Goal: Information Seeking & Learning: Check status

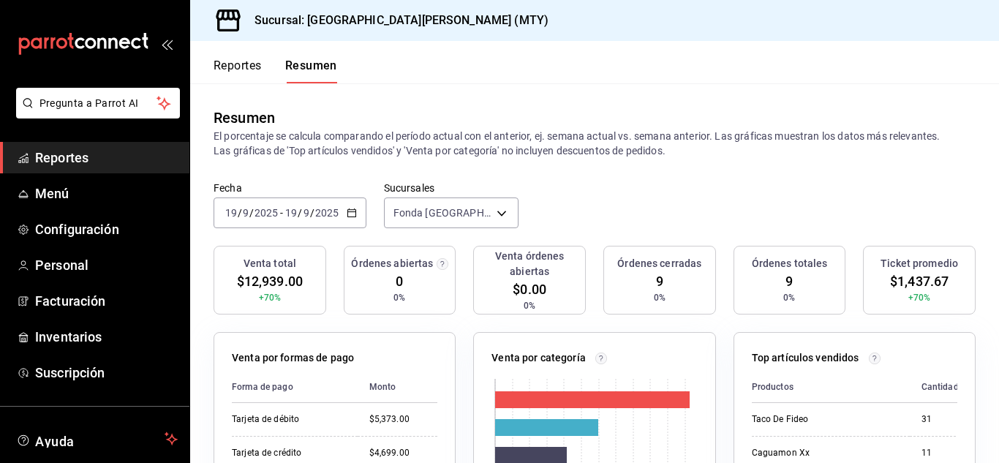
click at [65, 152] on span "Reportes" at bounding box center [106, 158] width 143 height 20
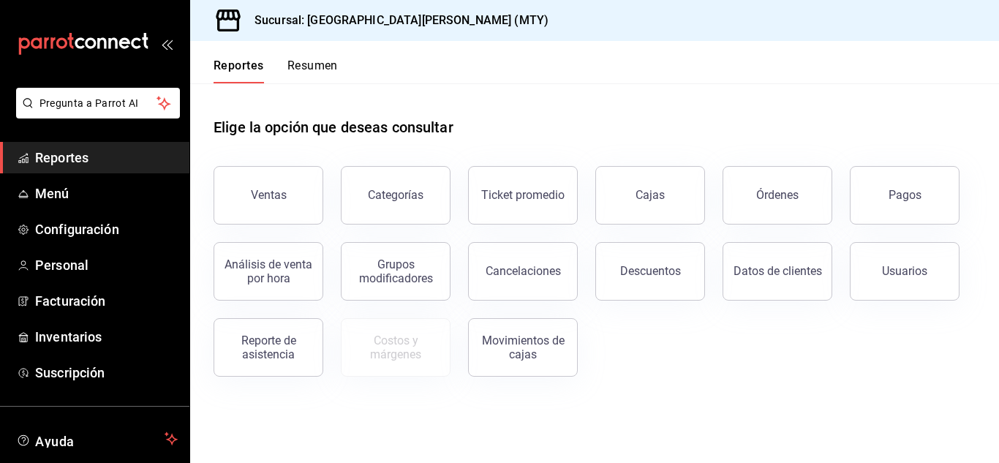
click at [300, 65] on button "Resumen" at bounding box center [312, 70] width 50 height 25
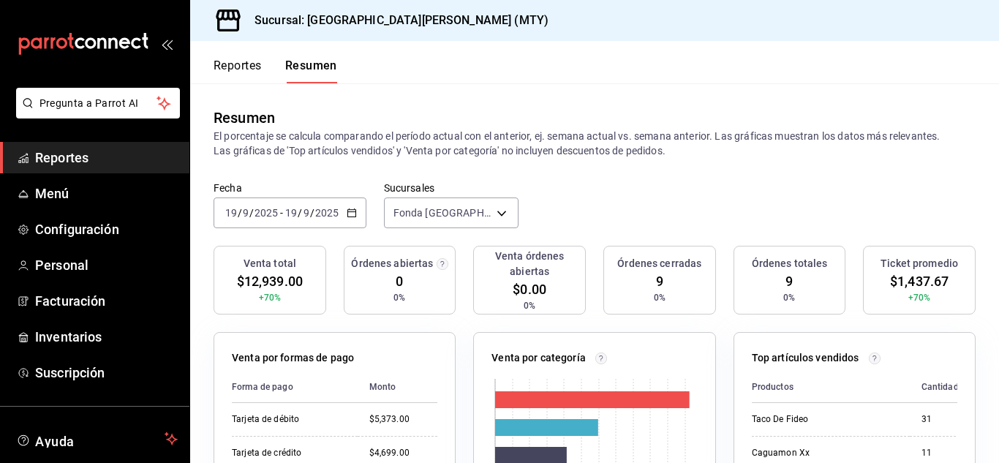
click at [353, 205] on div "[DATE] [DATE] - [DATE] [DATE]" at bounding box center [289, 212] width 153 height 31
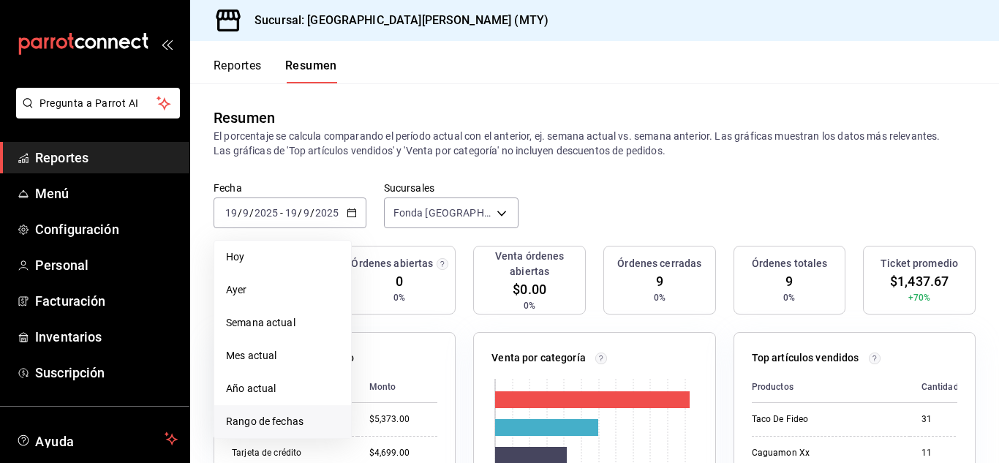
click at [276, 421] on span "Rango de fechas" at bounding box center [282, 421] width 113 height 15
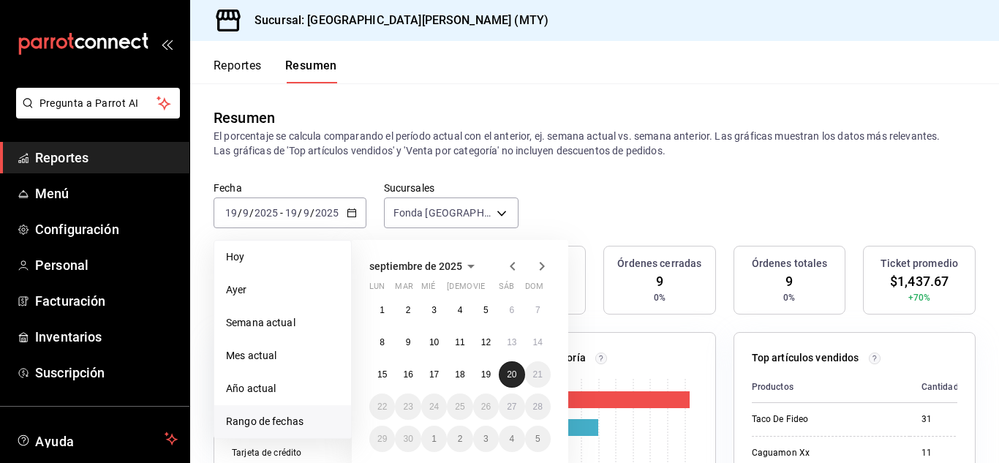
click at [518, 371] on button "20" at bounding box center [512, 374] width 26 height 26
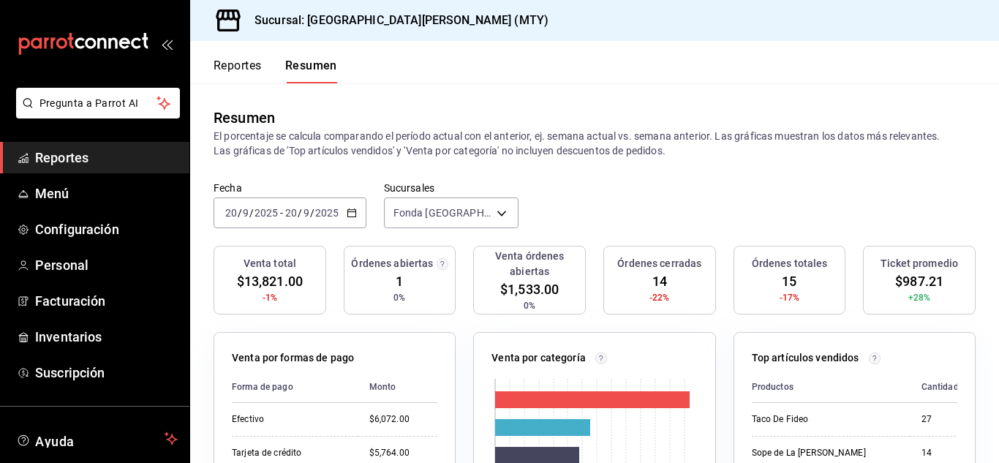
click at [65, 162] on span "Reportes" at bounding box center [106, 158] width 143 height 20
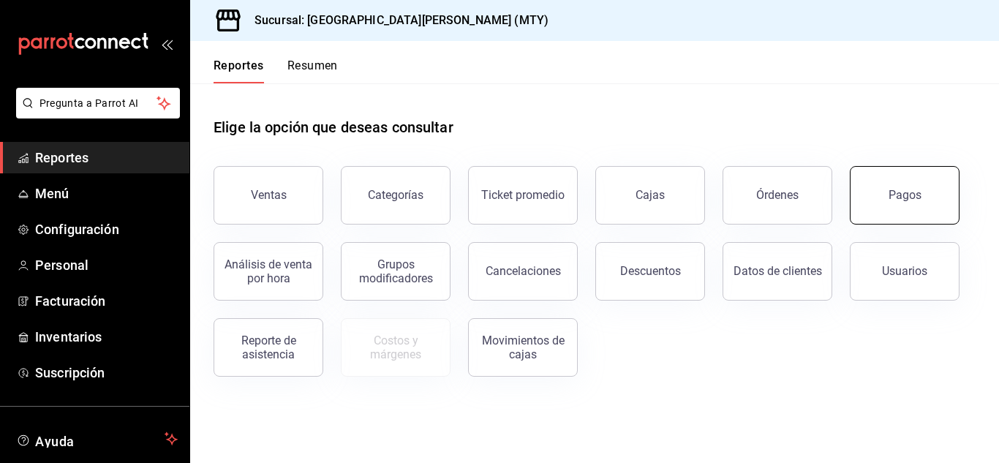
click at [887, 218] on button "Pagos" at bounding box center [904, 195] width 110 height 58
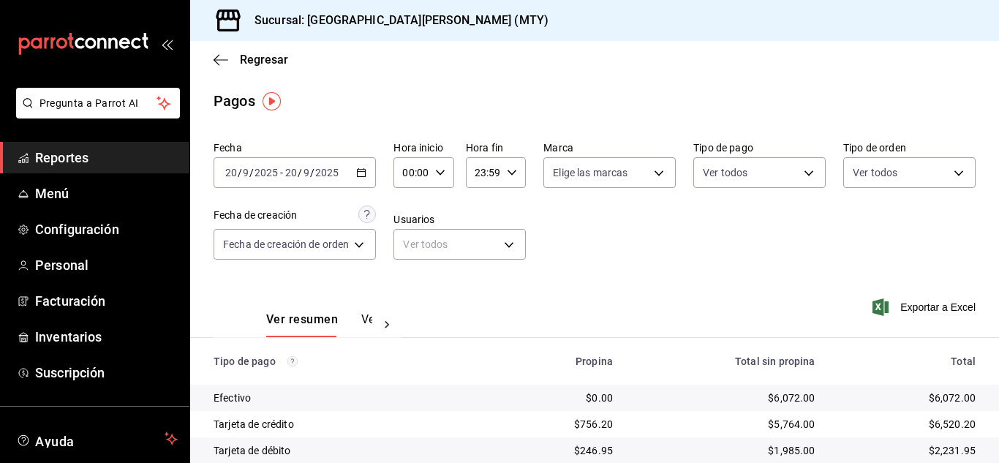
scroll to position [77, 0]
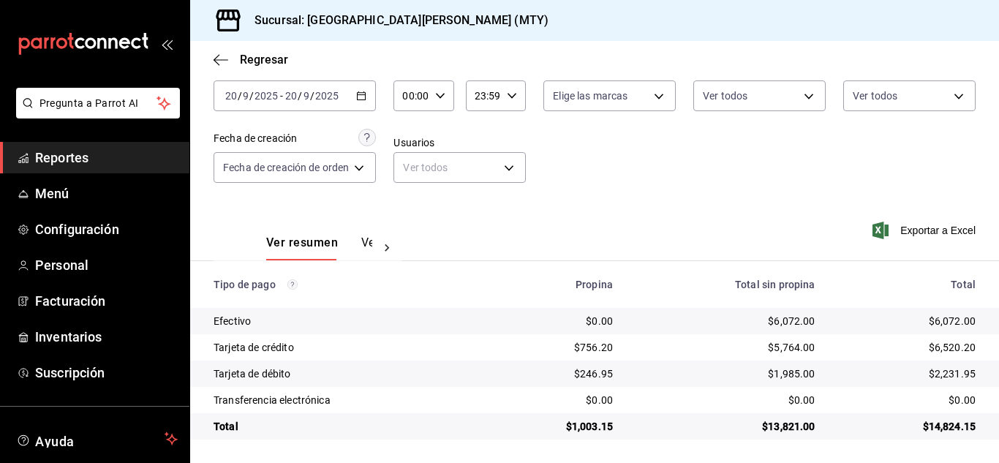
click at [37, 151] on span "Reportes" at bounding box center [106, 158] width 143 height 20
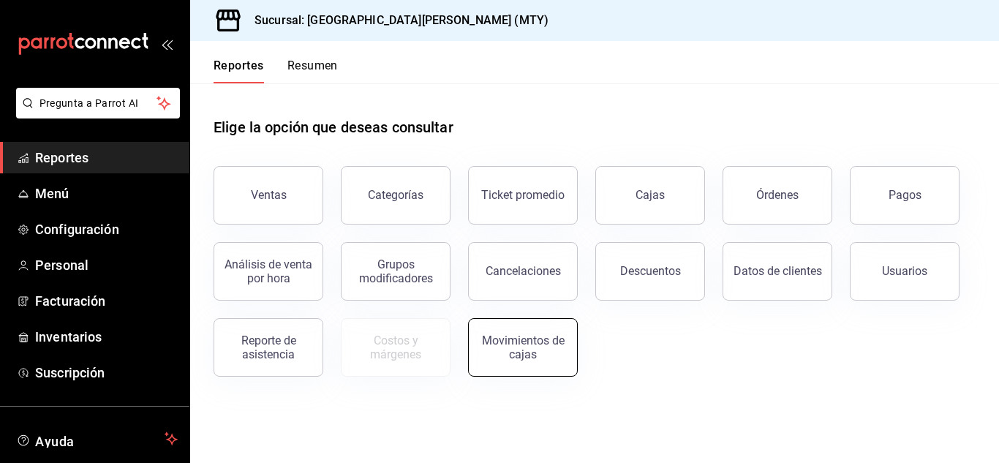
click at [544, 371] on button "Movimientos de cajas" at bounding box center [523, 347] width 110 height 58
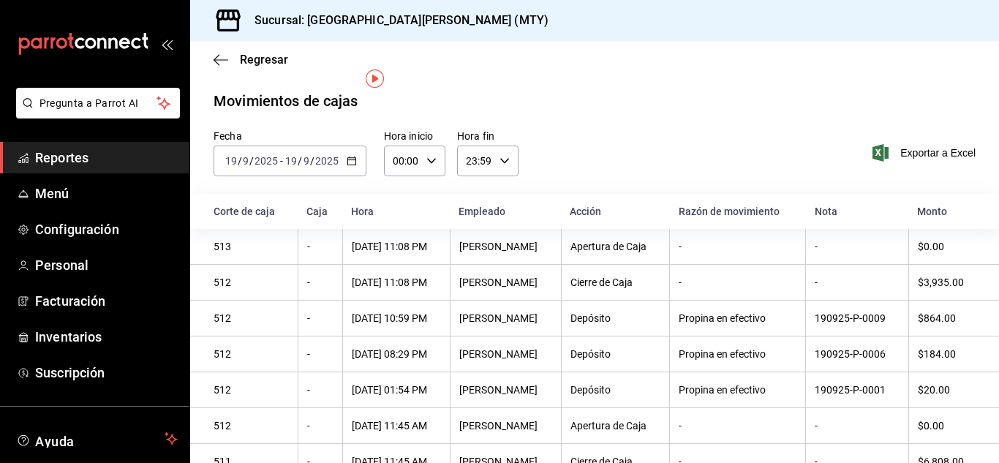
scroll to position [23, 0]
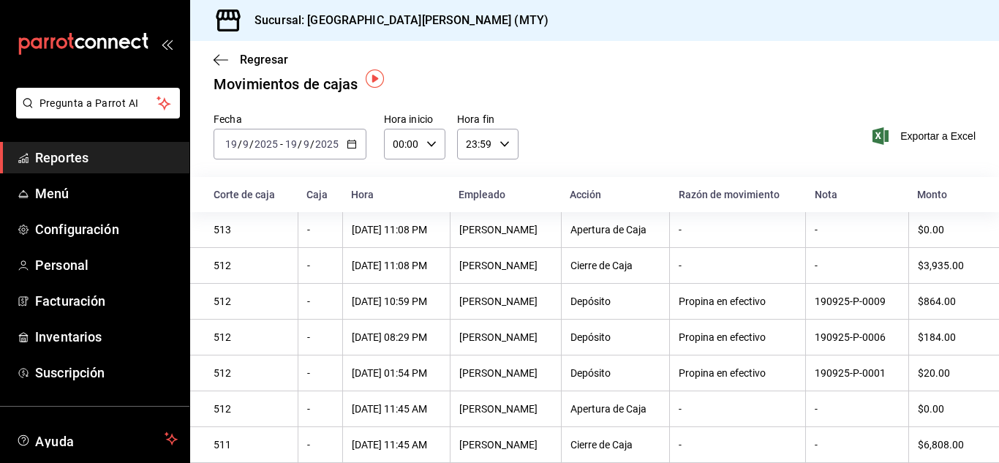
click at [357, 143] on div "[DATE] [DATE] - [DATE] [DATE]" at bounding box center [289, 144] width 153 height 31
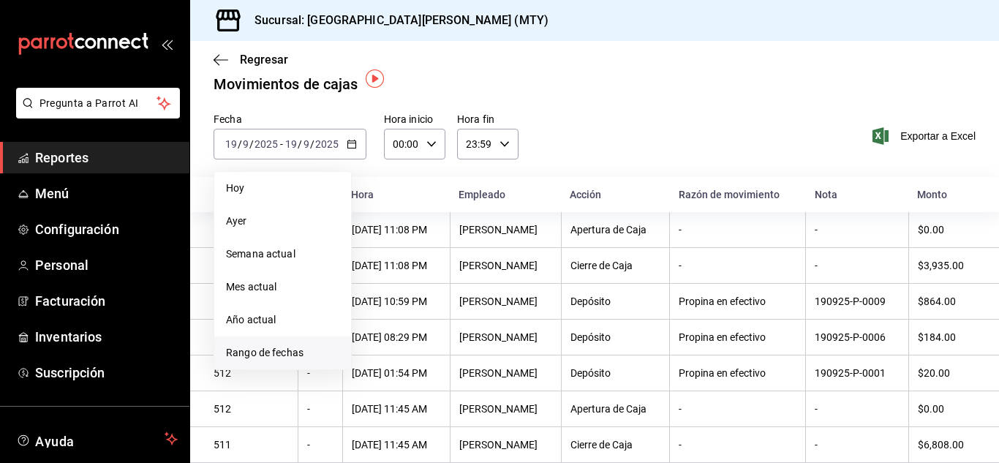
click at [299, 345] on span "Rango de fechas" at bounding box center [282, 352] width 113 height 15
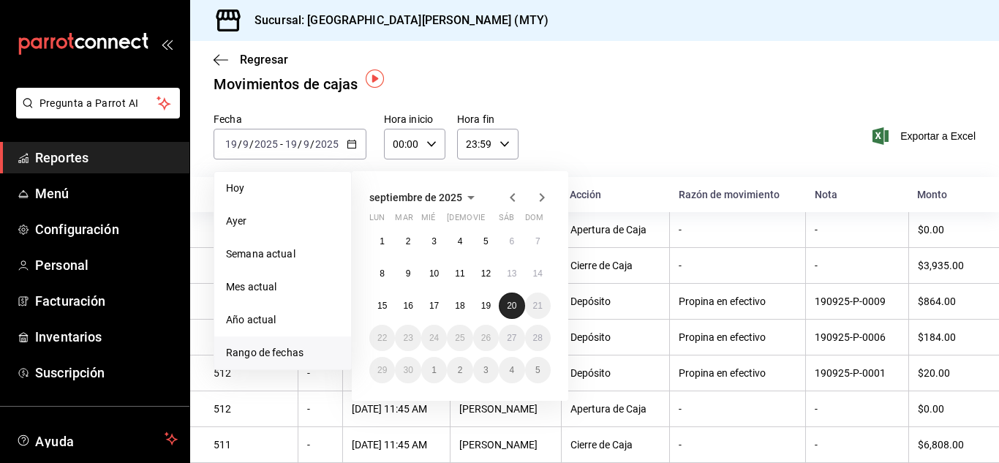
click at [515, 300] on abbr "20" at bounding box center [512, 305] width 10 height 10
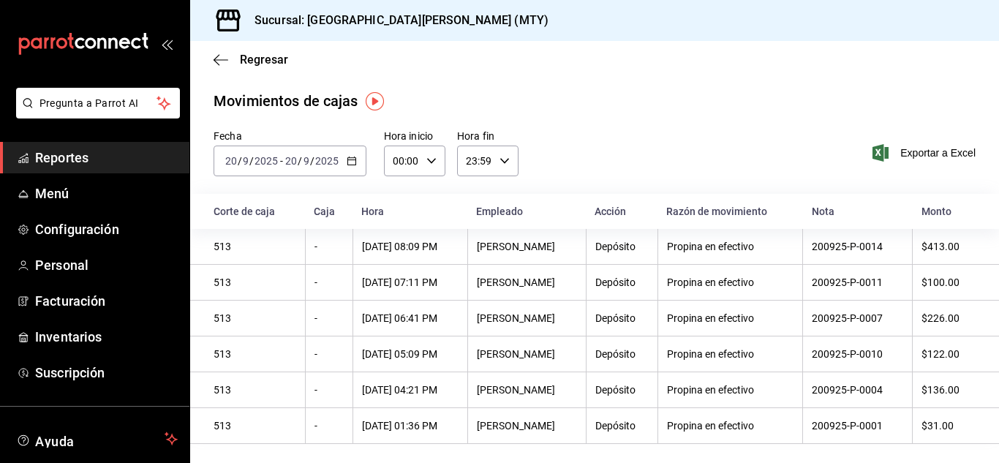
click at [149, 151] on span "Reportes" at bounding box center [106, 158] width 143 height 20
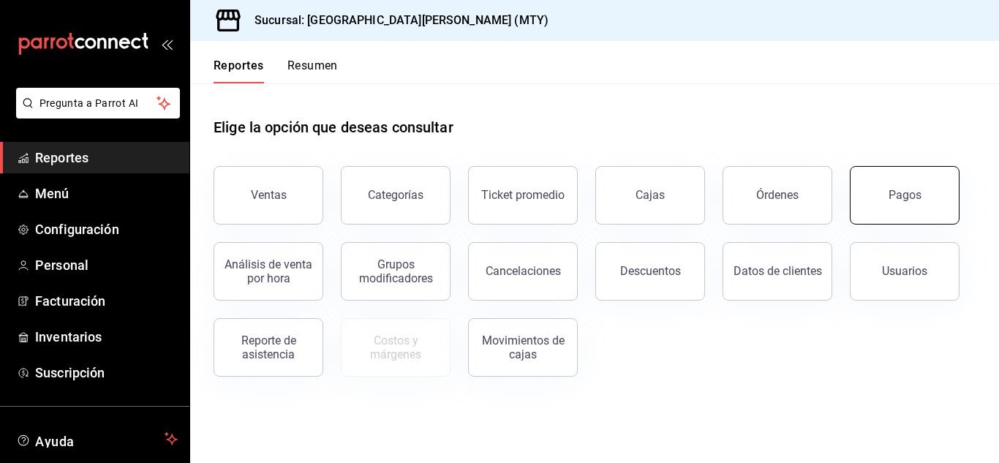
click at [900, 219] on button "Pagos" at bounding box center [904, 195] width 110 height 58
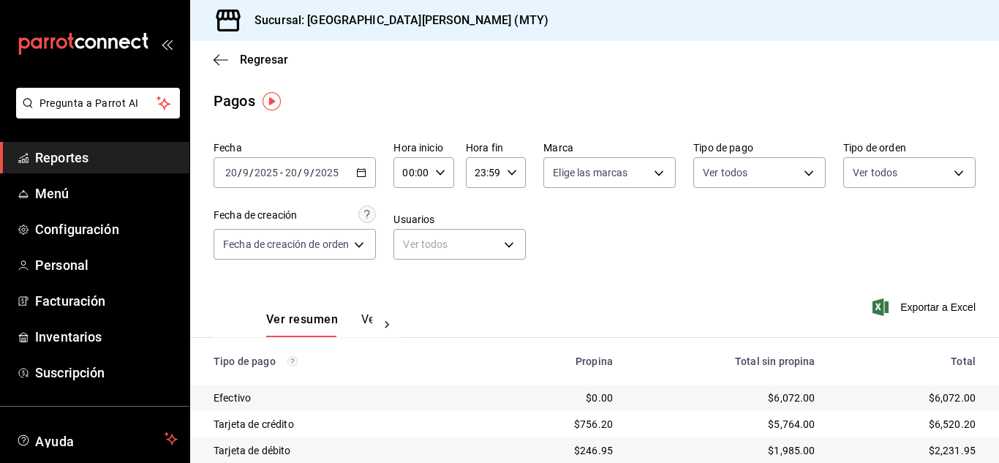
scroll to position [77, 0]
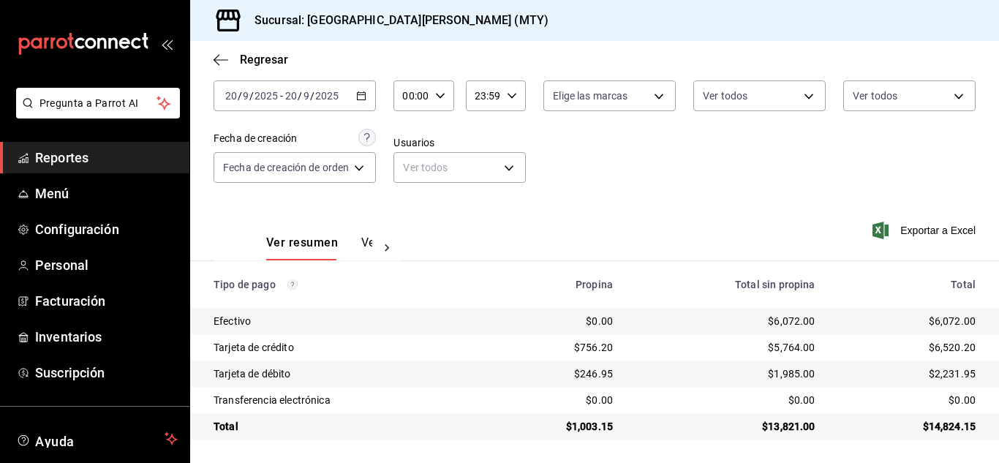
click at [101, 160] on span "Reportes" at bounding box center [106, 158] width 143 height 20
